Goal: Find specific page/section: Find specific page/section

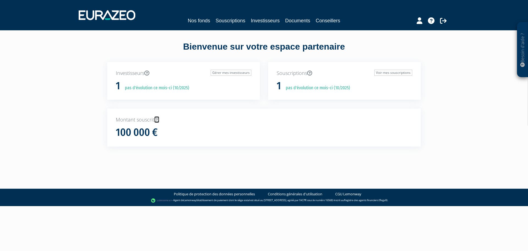
click at [158, 117] on icon at bounding box center [156, 119] width 5 height 5
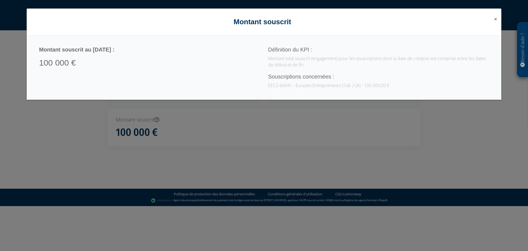
click at [495, 21] on span "×" at bounding box center [495, 19] width 3 height 8
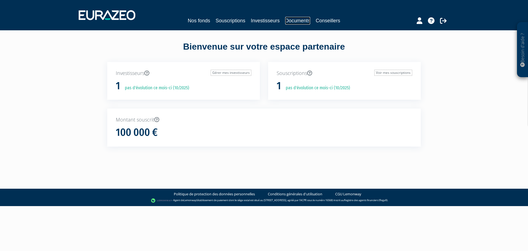
click at [303, 20] on link "Documents" at bounding box center [297, 21] width 25 height 8
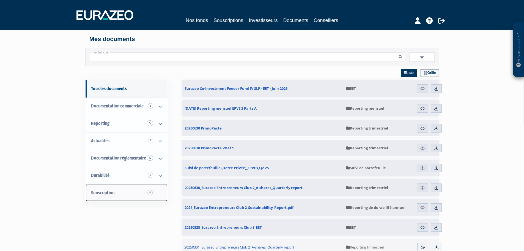
click at [109, 193] on span "Souscription 5" at bounding box center [102, 192] width 23 height 5
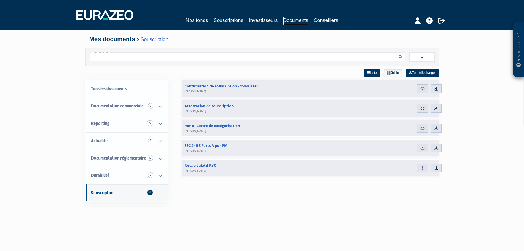
click at [286, 20] on link "Documents" at bounding box center [295, 21] width 25 height 9
